Goal: Information Seeking & Learning: Learn about a topic

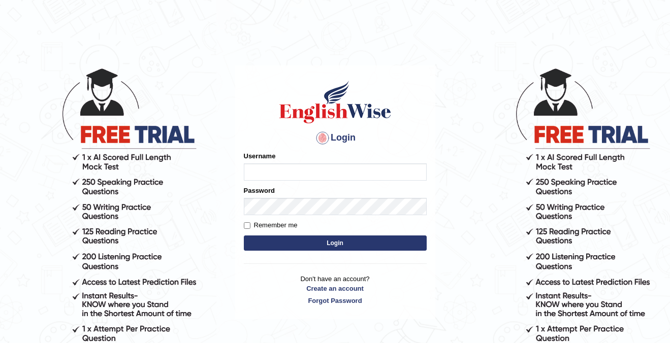
type input "cansu_parramatta"
click at [339, 243] on button "Login" at bounding box center [335, 243] width 183 height 15
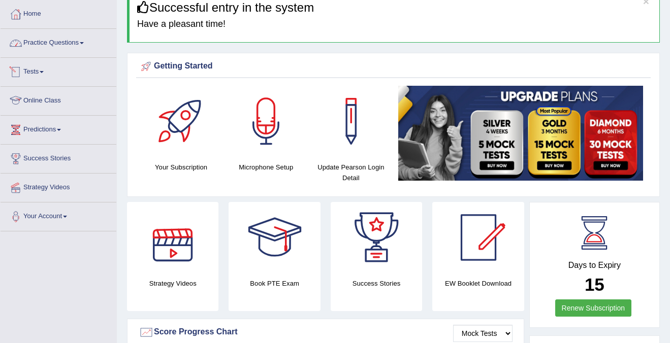
click at [63, 44] on link "Practice Questions" at bounding box center [59, 41] width 116 height 25
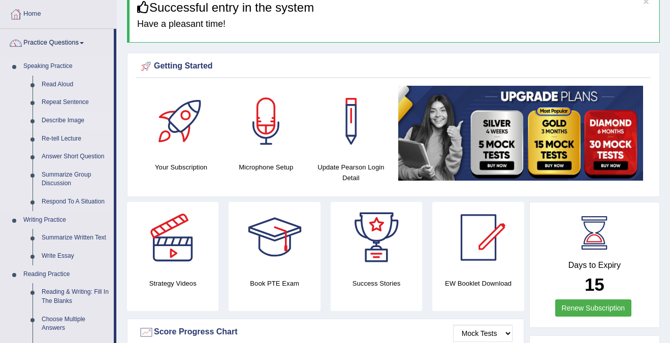
click at [59, 119] on link "Describe Image" at bounding box center [75, 121] width 77 height 18
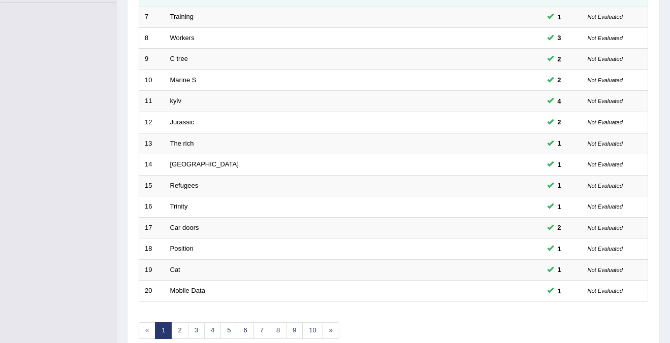
scroll to position [286, 0]
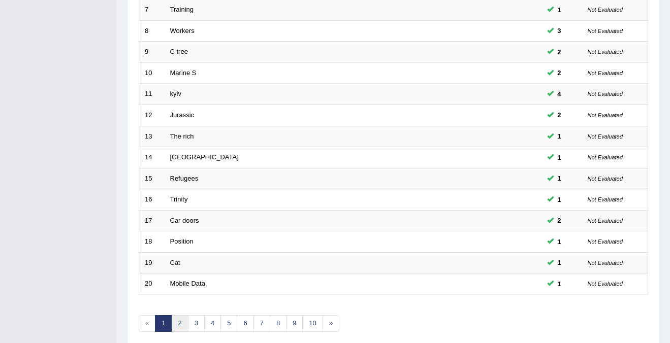
click at [180, 327] on link "2" at bounding box center [179, 323] width 17 height 17
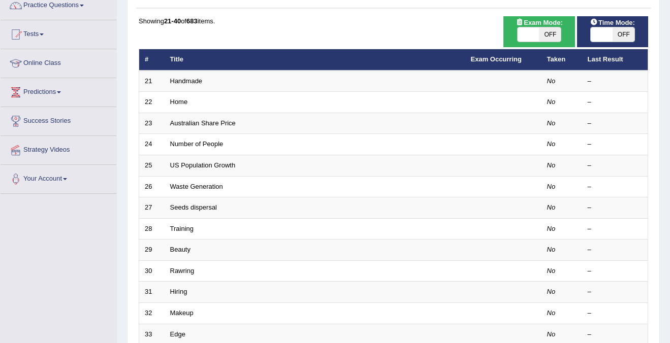
scroll to position [98, 0]
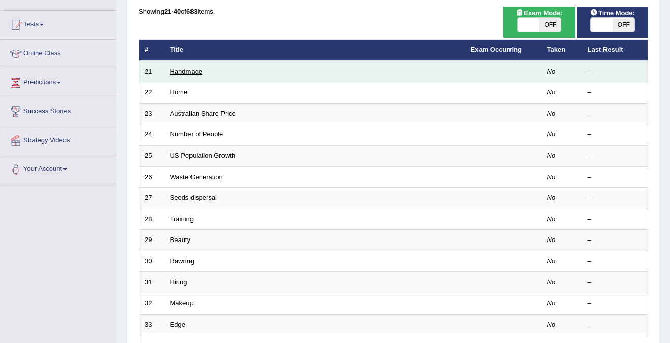
click at [188, 71] on link "Handmade" at bounding box center [186, 72] width 33 height 8
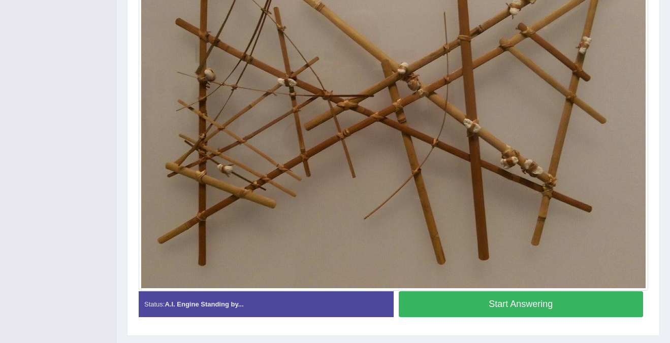
scroll to position [317, 0]
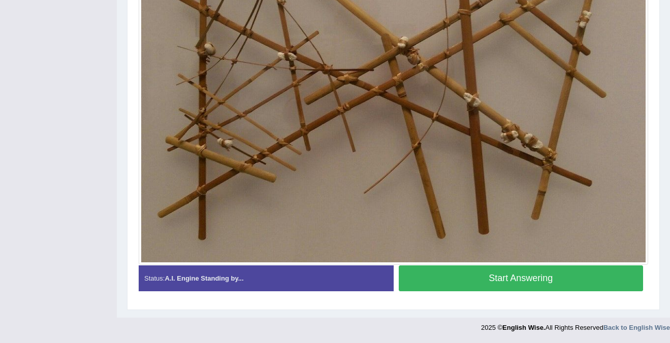
click at [451, 282] on button "Start Answering" at bounding box center [521, 279] width 245 height 26
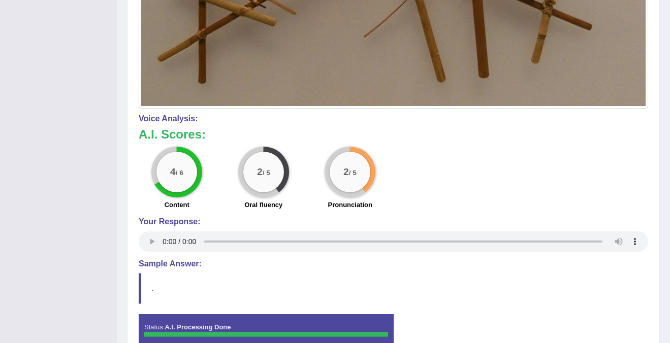
scroll to position [474, 0]
drag, startPoint x: 170, startPoint y: 172, endPoint x: 193, endPoint y: 172, distance: 23.9
click at [193, 172] on div "4 / 6" at bounding box center [176, 171] width 41 height 41
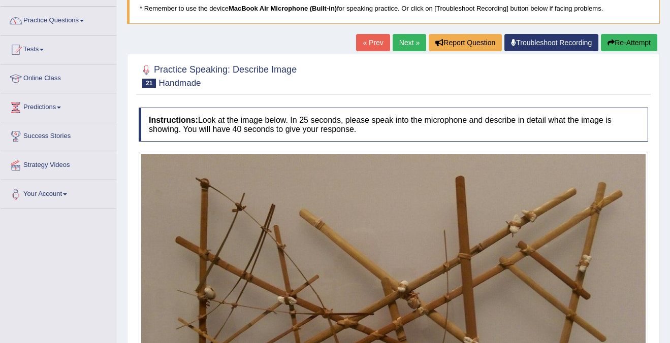
scroll to position [33, 0]
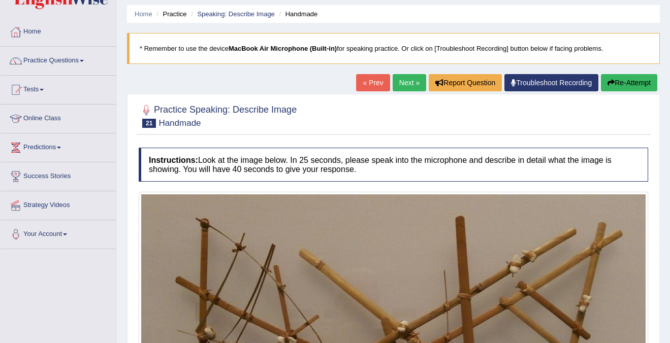
click at [608, 80] on icon "button" at bounding box center [610, 82] width 7 height 7
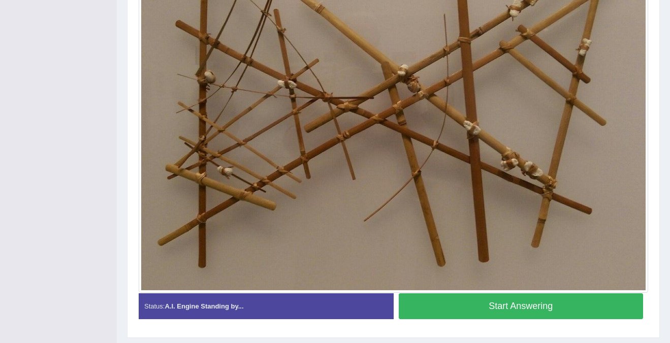
click at [496, 313] on button "Start Answering" at bounding box center [521, 307] width 245 height 26
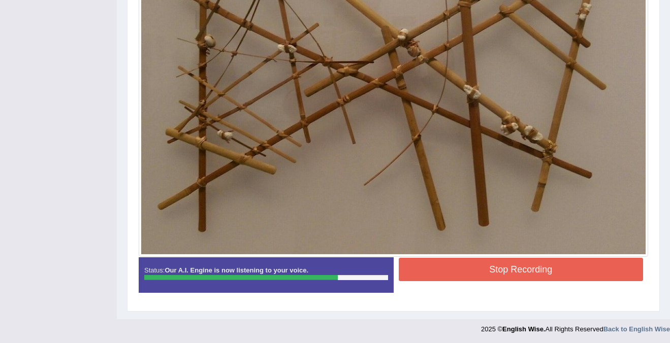
scroll to position [332, 0]
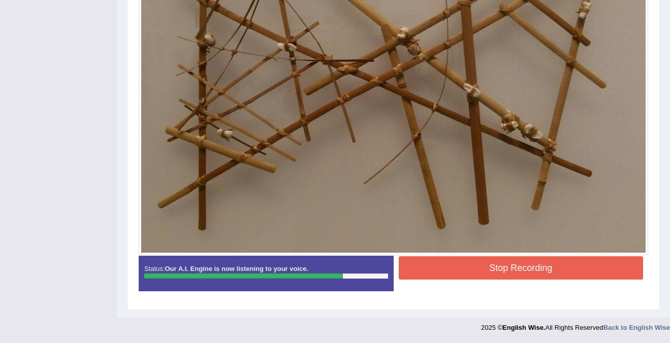
click at [525, 269] on button "Stop Recording" at bounding box center [521, 267] width 245 height 23
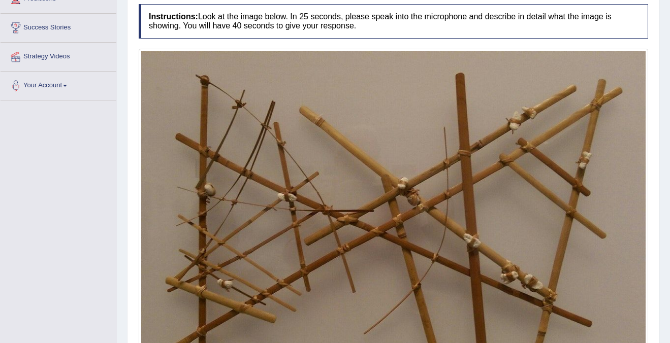
scroll to position [2, 0]
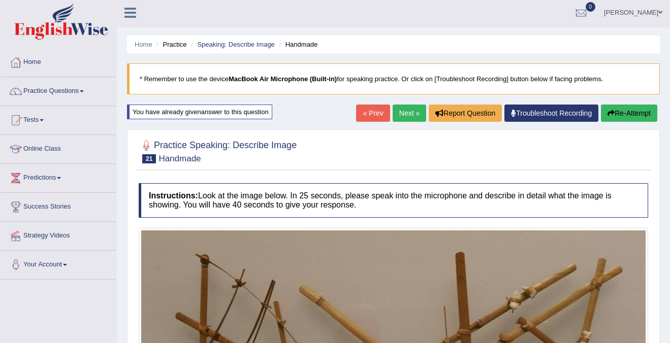
click at [630, 119] on button "Re-Attempt" at bounding box center [629, 113] width 56 height 17
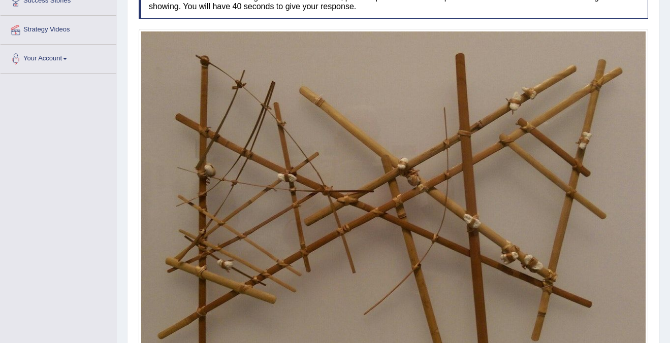
scroll to position [221, 0]
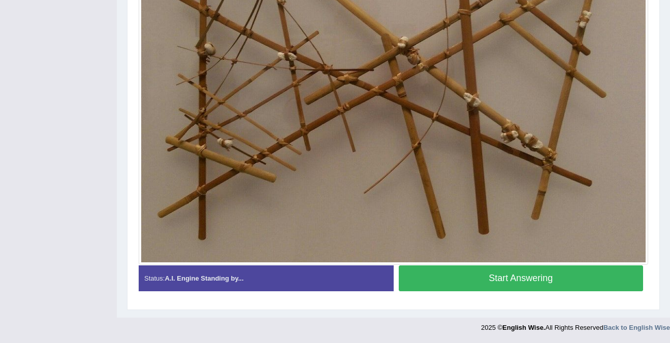
click at [549, 281] on button "Start Answering" at bounding box center [521, 279] width 245 height 26
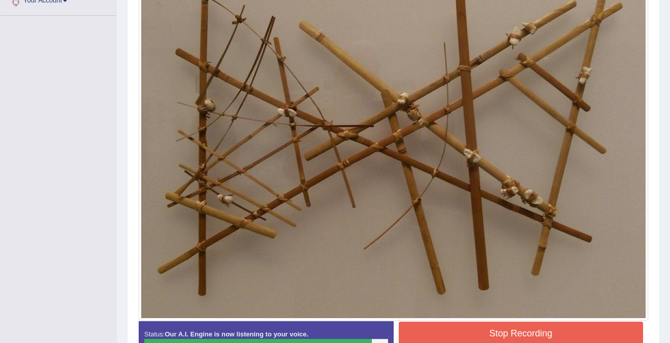
scroll to position [290, 0]
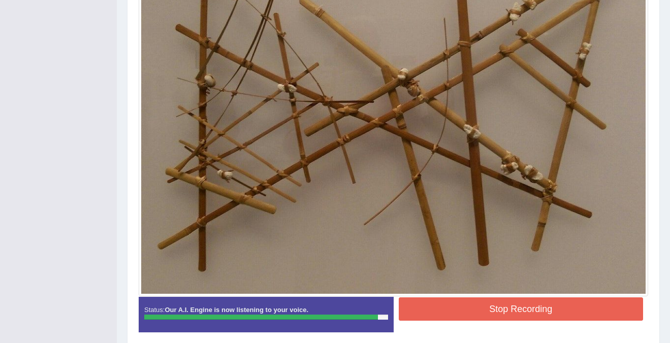
click at [515, 321] on div "Stop Recording" at bounding box center [521, 311] width 255 height 26
click at [525, 311] on button "Stop Recording" at bounding box center [521, 309] width 245 height 23
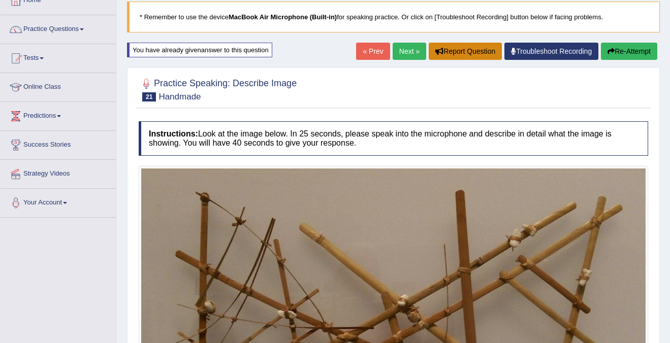
scroll to position [61, 0]
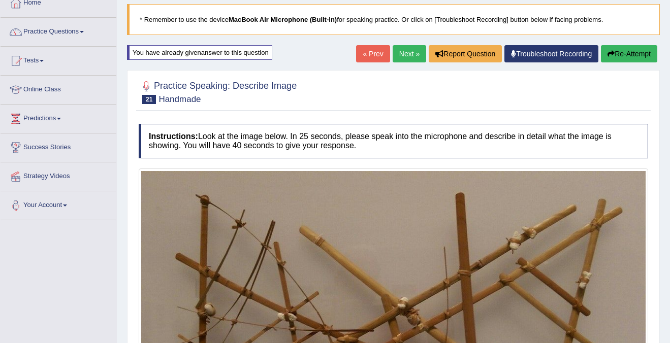
click at [630, 55] on button "Re-Attempt" at bounding box center [629, 53] width 56 height 17
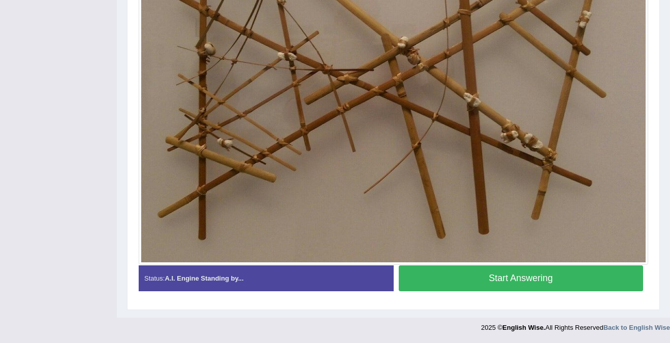
click at [594, 280] on button "Start Answering" at bounding box center [521, 279] width 245 height 26
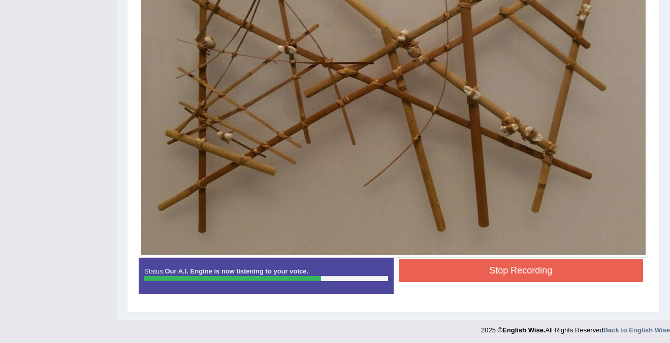
scroll to position [330, 0]
click at [530, 272] on button "Stop Recording" at bounding box center [521, 269] width 245 height 23
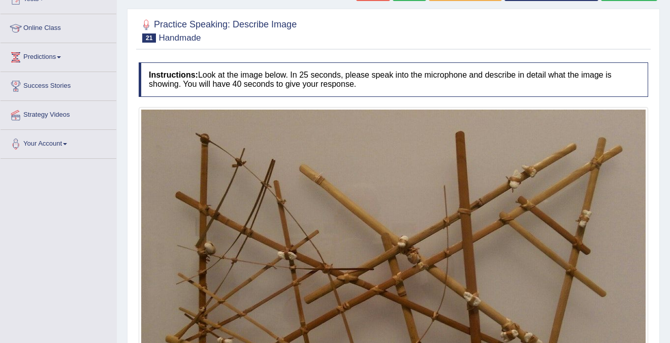
scroll to position [0, 0]
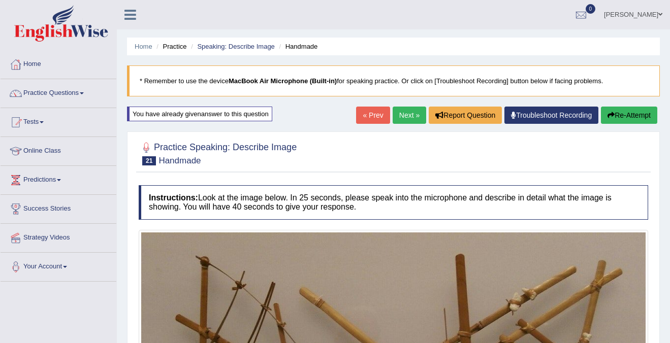
click at [403, 117] on link "Next »" at bounding box center [410, 115] width 34 height 17
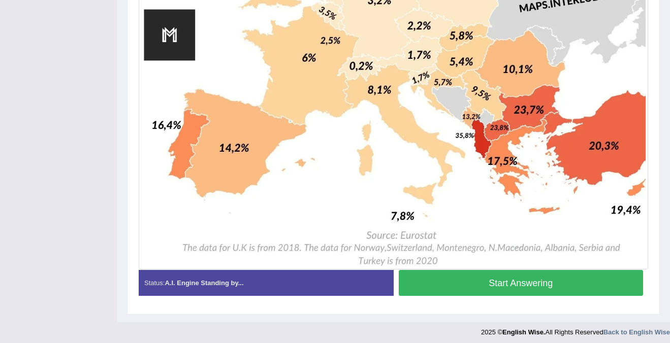
scroll to position [599, 0]
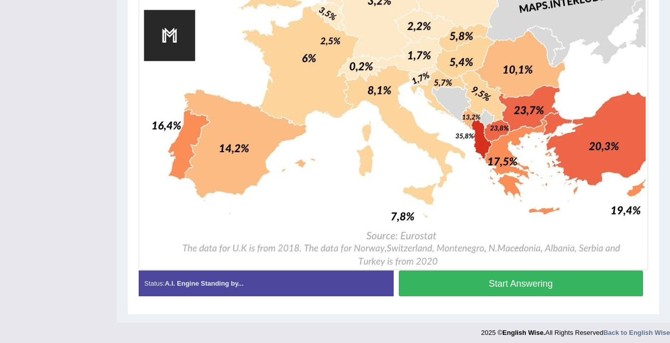
click at [478, 282] on button "Start Answering" at bounding box center [521, 284] width 245 height 26
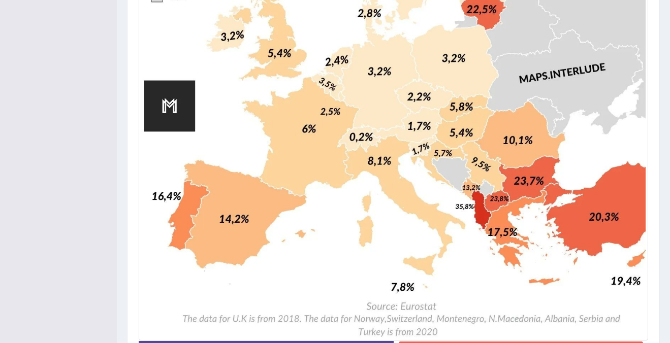
scroll to position [614, 0]
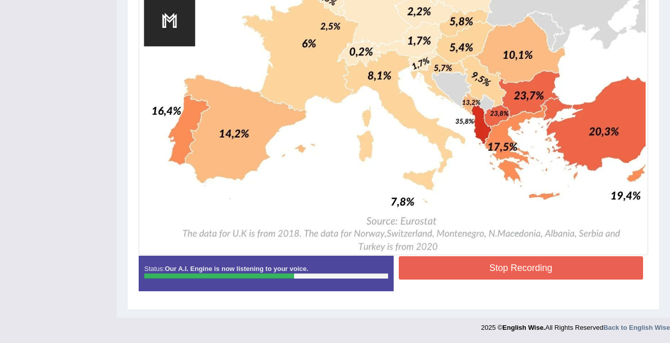
click at [456, 267] on button "Stop Recording" at bounding box center [521, 267] width 245 height 23
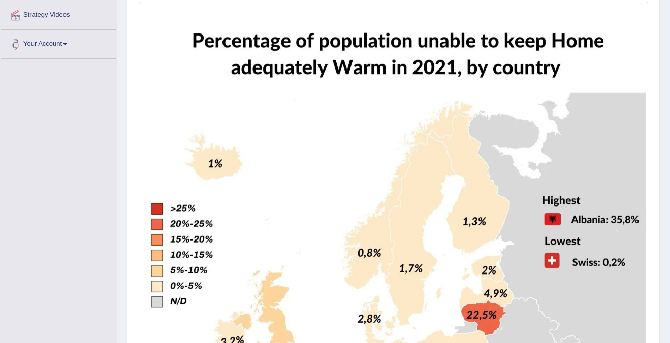
scroll to position [0, 0]
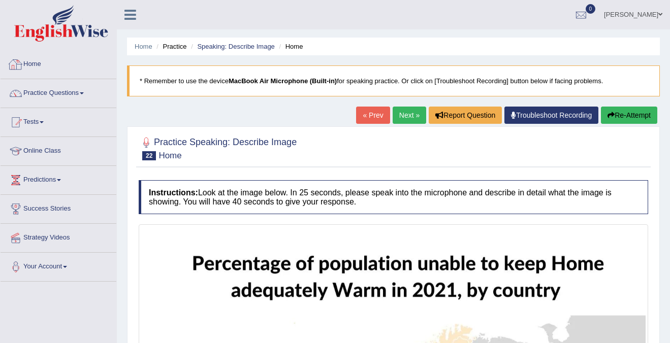
click at [20, 69] on div at bounding box center [15, 64] width 15 height 15
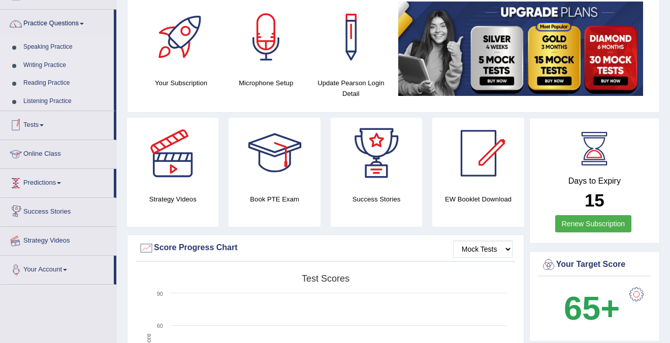
scroll to position [86, 0]
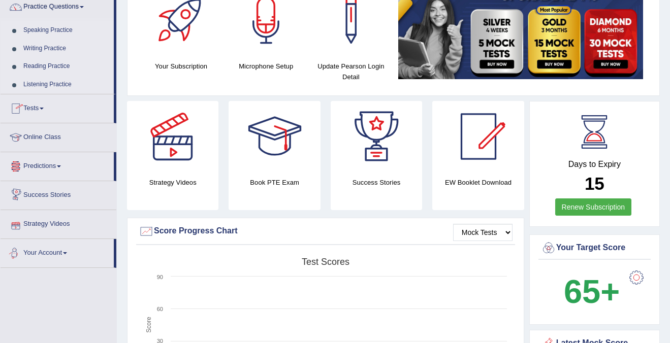
click at [62, 220] on link "Strategy Videos" at bounding box center [59, 222] width 116 height 25
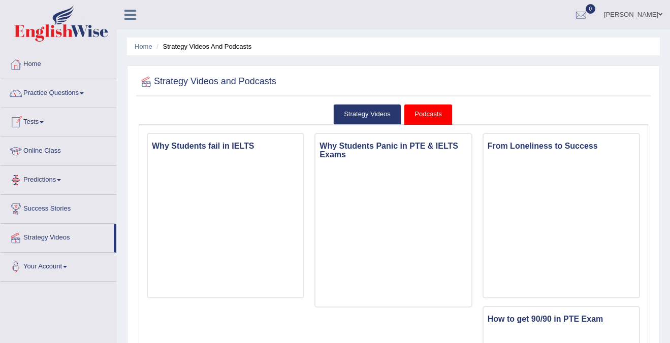
scroll to position [13, 0]
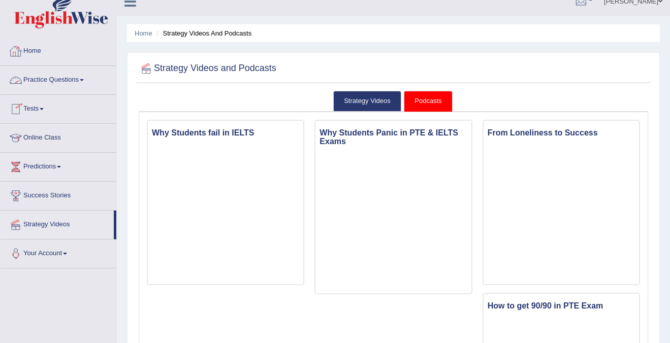
click at [51, 76] on link "Practice Questions" at bounding box center [59, 78] width 116 height 25
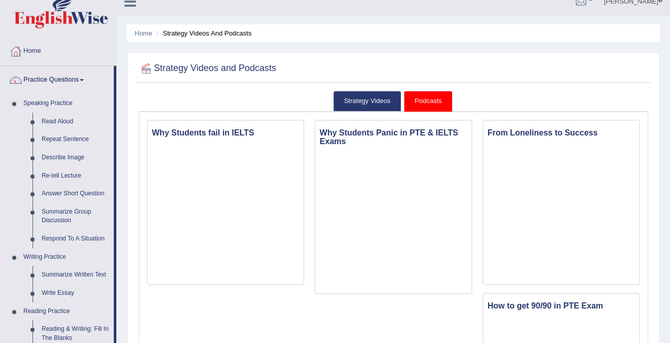
click at [66, 77] on link "Practice Questions" at bounding box center [57, 78] width 113 height 25
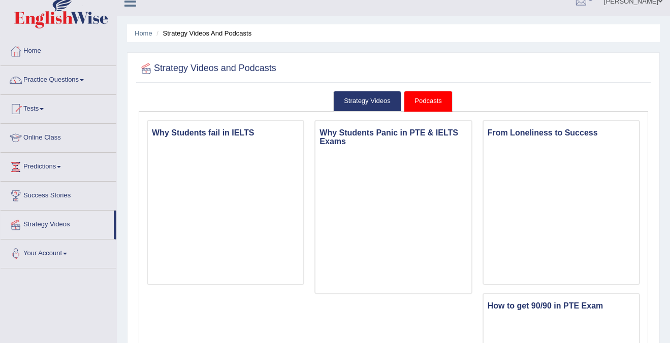
click at [76, 81] on link "Practice Questions" at bounding box center [59, 78] width 116 height 25
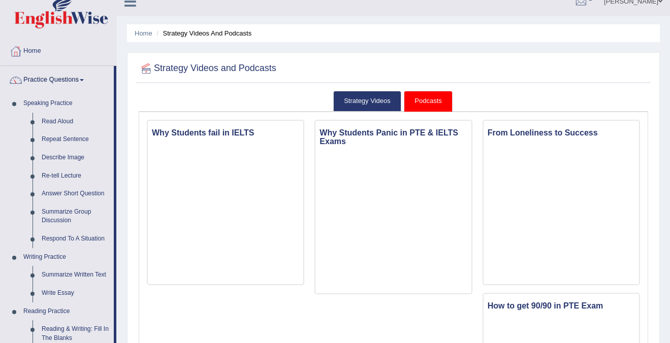
click at [81, 80] on link "Practice Questions" at bounding box center [57, 78] width 113 height 25
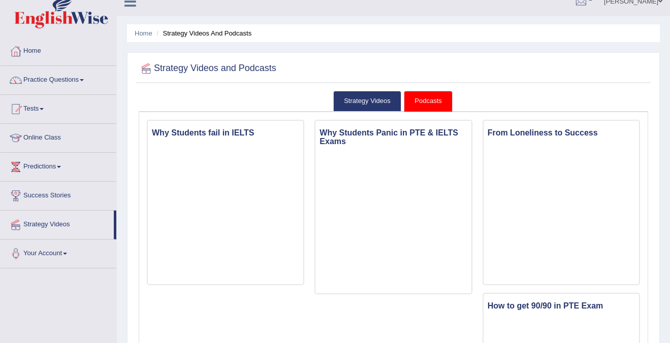
click at [81, 80] on link "Practice Questions" at bounding box center [59, 78] width 116 height 25
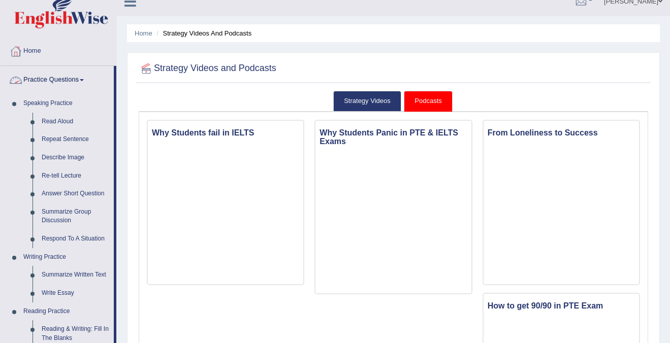
click at [64, 75] on link "Practice Questions" at bounding box center [57, 78] width 113 height 25
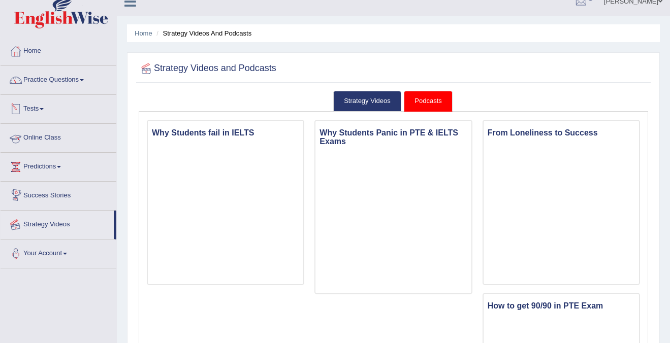
click at [55, 220] on link "Strategy Videos" at bounding box center [57, 223] width 113 height 25
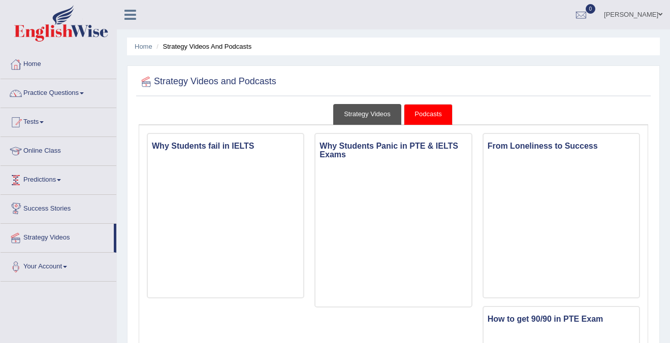
click at [371, 109] on link "Strategy Videos" at bounding box center [367, 114] width 68 height 21
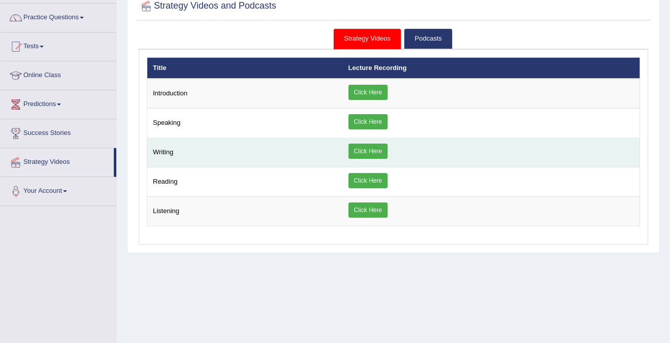
scroll to position [102, 0]
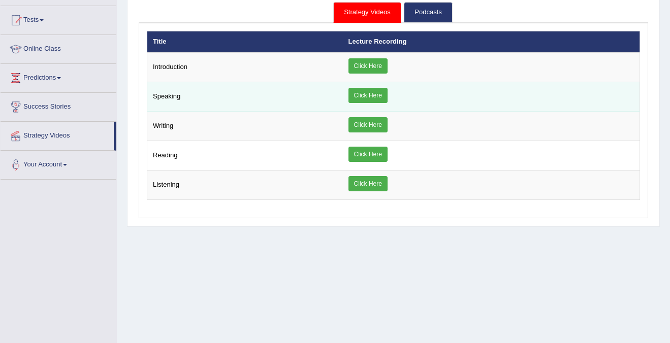
click at [184, 95] on td "Speaking" at bounding box center [245, 96] width 196 height 29
click at [357, 93] on link "Click Here" at bounding box center [367, 95] width 39 height 15
